Goal: Task Accomplishment & Management: Use online tool/utility

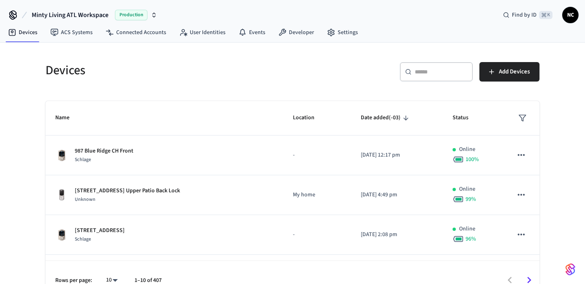
click at [440, 71] on input "text" at bounding box center [441, 72] width 53 height 8
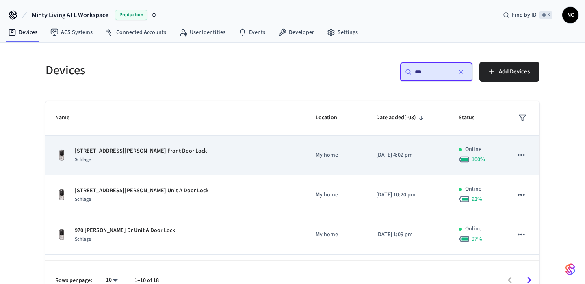
type input "**"
click at [224, 156] on div "[STREET_ADDRESS][PERSON_NAME] Front Door Lock Schlage" at bounding box center [175, 155] width 241 height 17
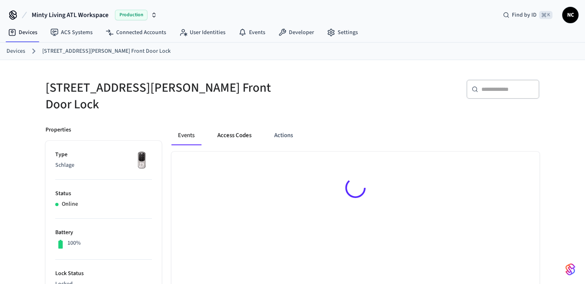
click at [242, 131] on button "Access Codes" at bounding box center [234, 135] width 47 height 19
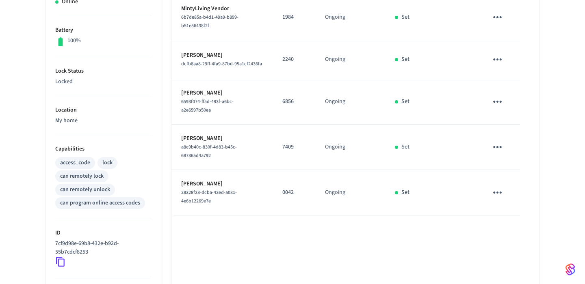
scroll to position [230, 0]
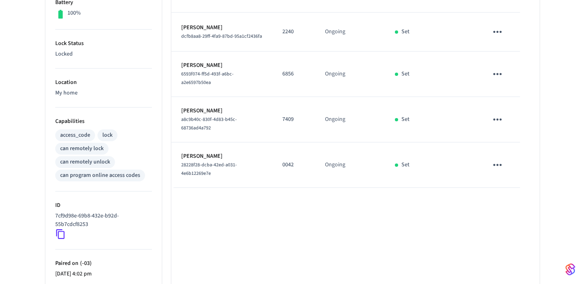
click at [287, 161] on p "0042" at bounding box center [293, 165] width 23 height 9
copy p "0042"
